Goal: Information Seeking & Learning: Learn about a topic

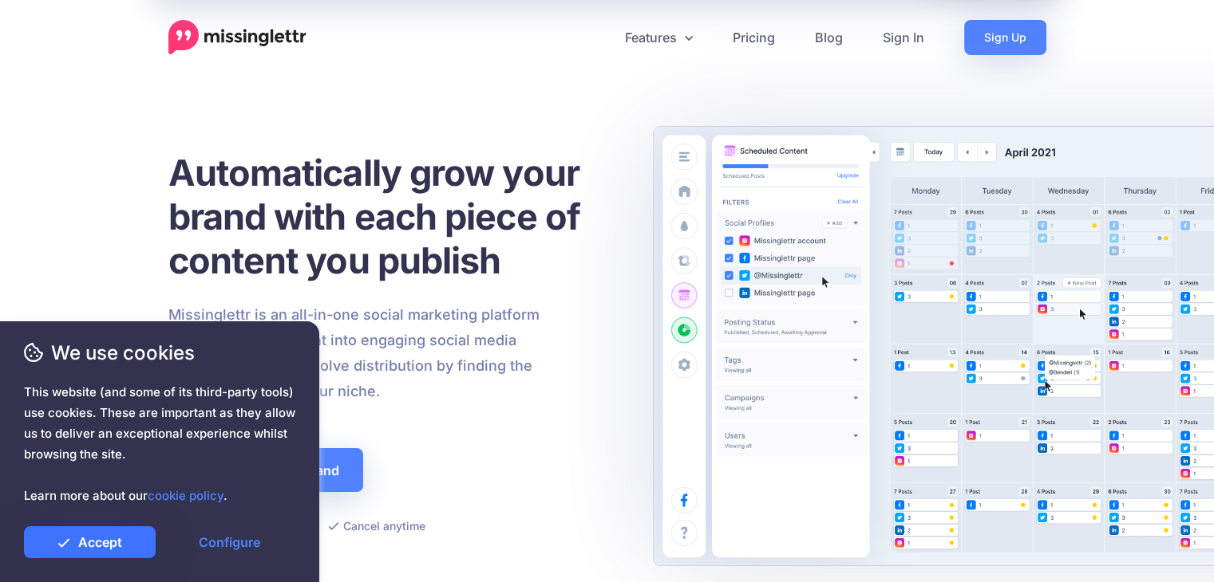
click at [103, 547] on link "Accept" at bounding box center [90, 543] width 132 height 32
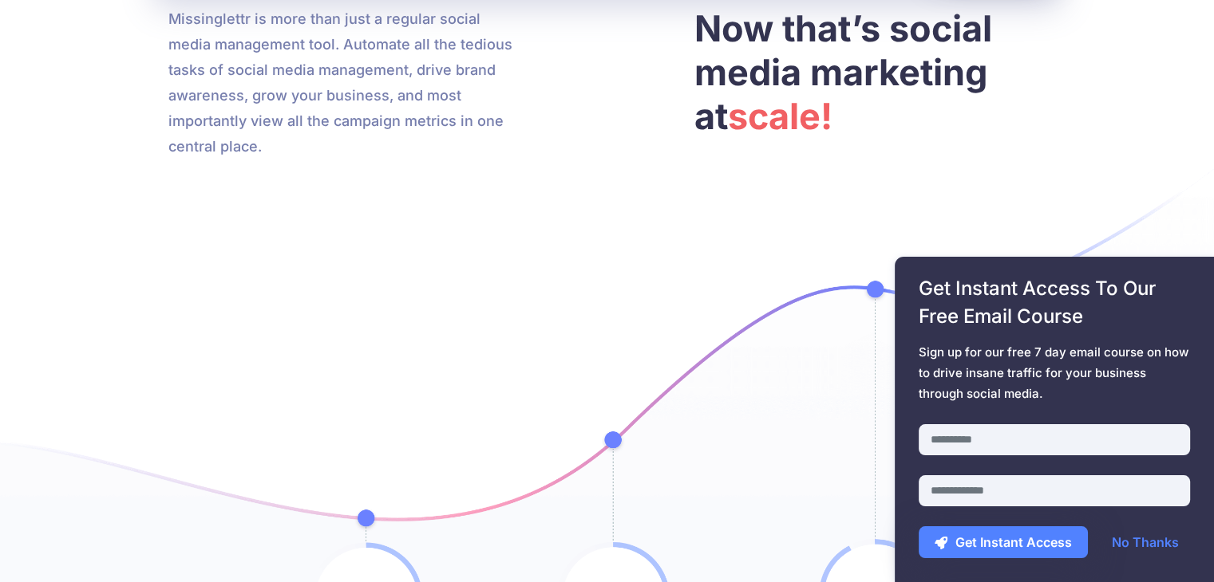
scroll to position [4613, 0]
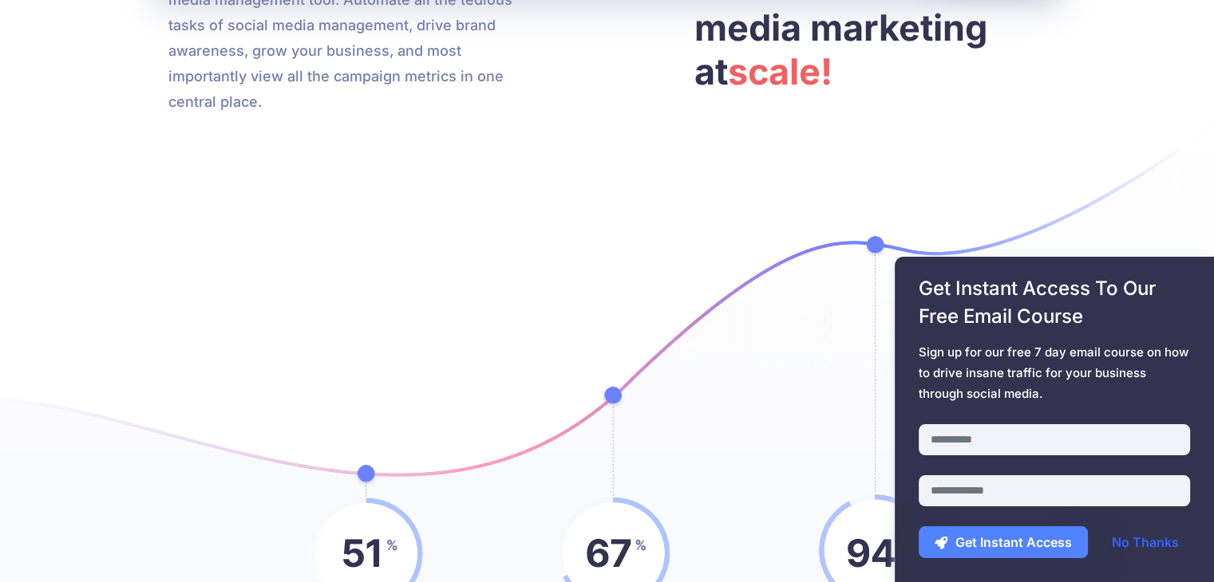
click at [1148, 543] on link "No Thanks" at bounding box center [1144, 543] width 99 height 32
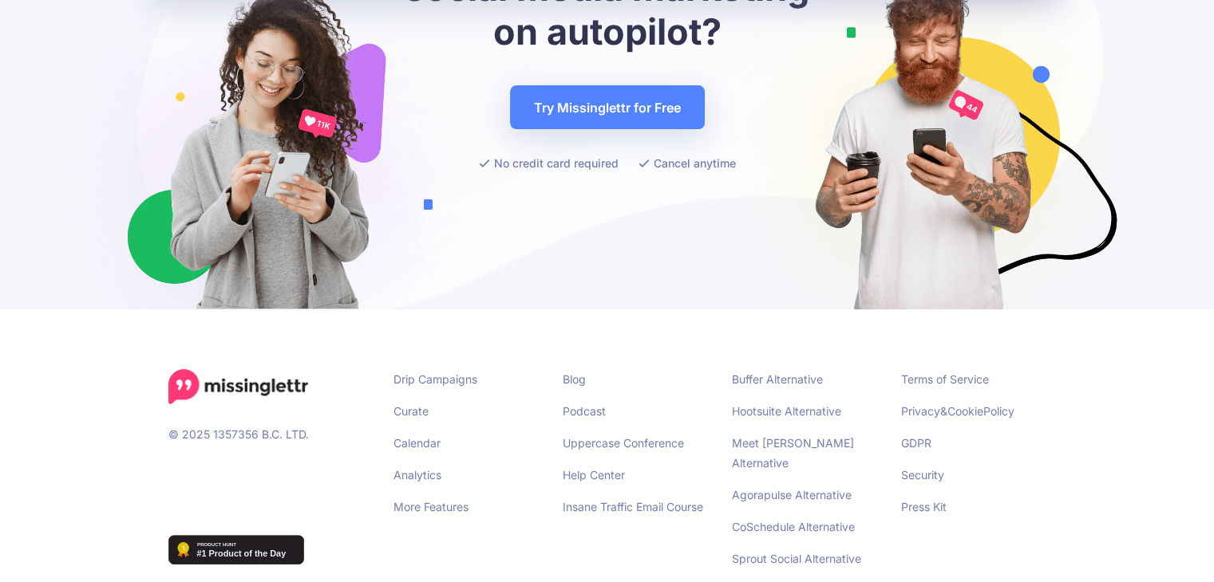
scroll to position [6299, 0]
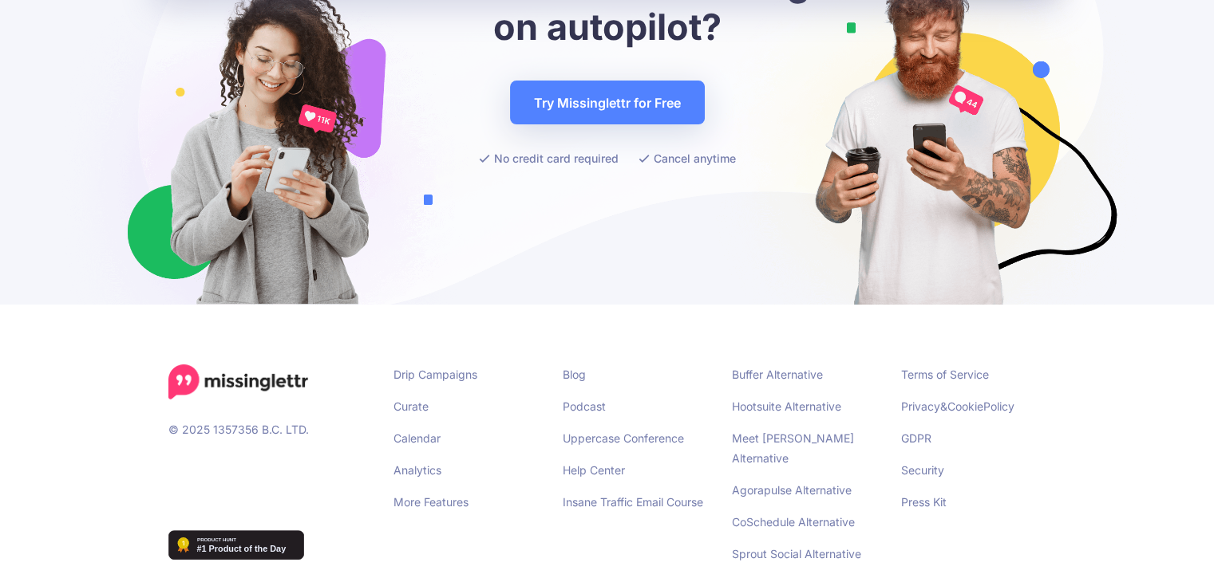
click at [237, 357] on span "We use cookies" at bounding box center [159, 353] width 271 height 28
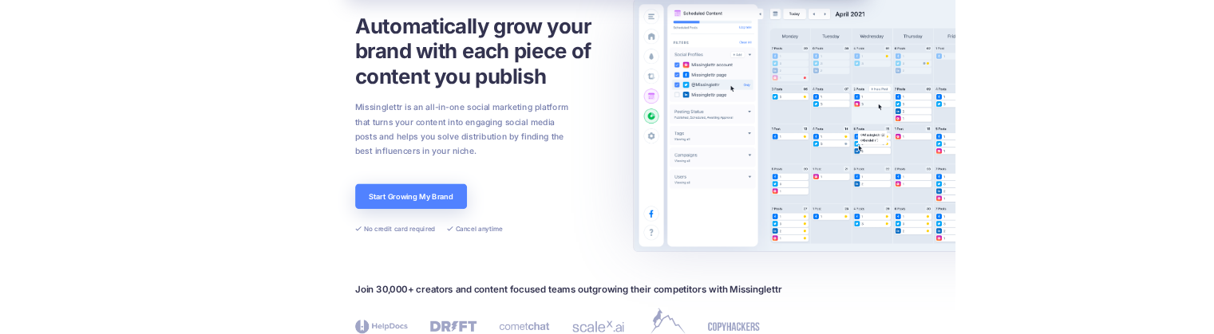
scroll to position [126, 0]
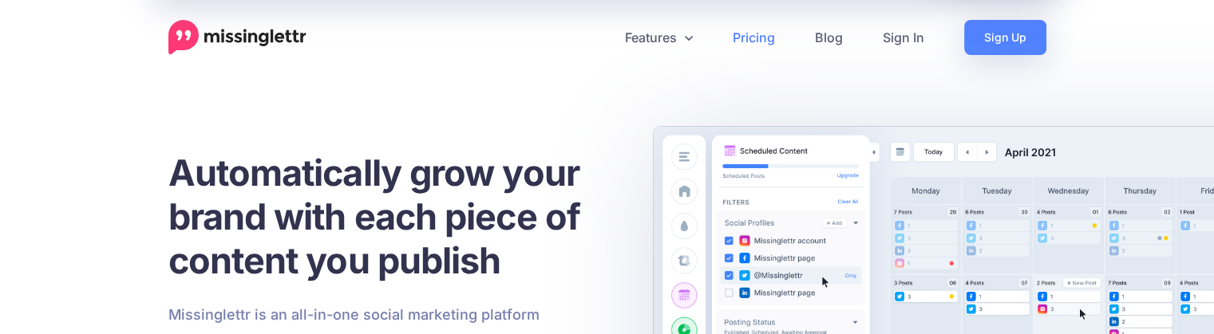
click at [751, 38] on link "Pricing" at bounding box center [754, 37] width 82 height 35
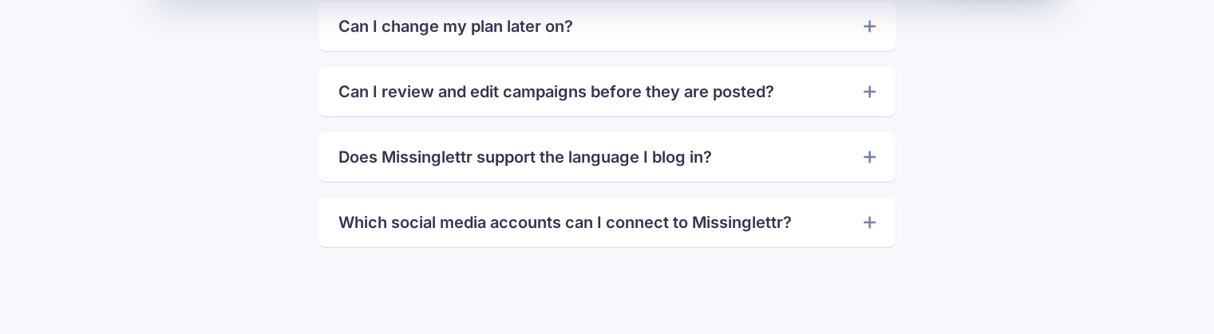
scroll to position [4120, 0]
